Goal: Task Accomplishment & Management: Manage account settings

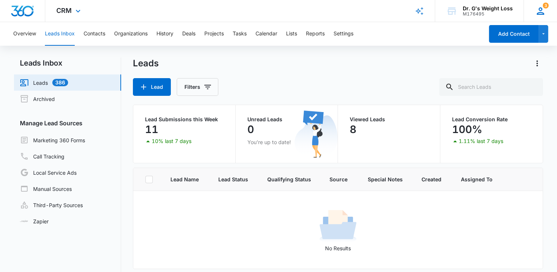
click at [542, 4] on div "3 BF Boca Florida deerfield.florida@drgsweightloss.com My Profile 3 Notificatio…" at bounding box center [539, 11] width 33 height 22
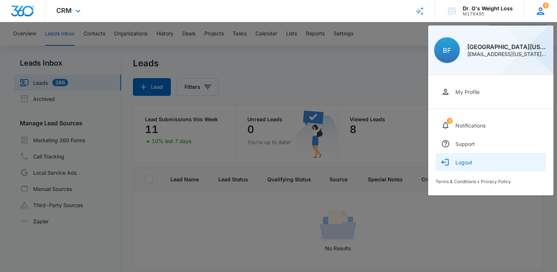
click at [465, 166] on button "Logout" at bounding box center [490, 162] width 110 height 18
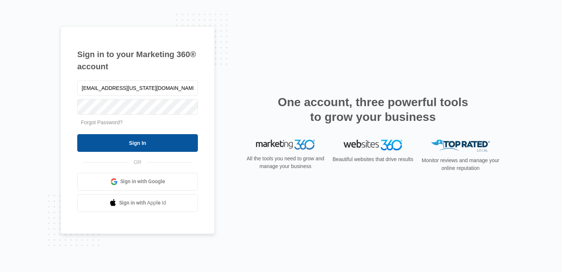
click at [139, 146] on input "Sign In" at bounding box center [137, 143] width 121 height 18
